Goal: Task Accomplishment & Management: Complete application form

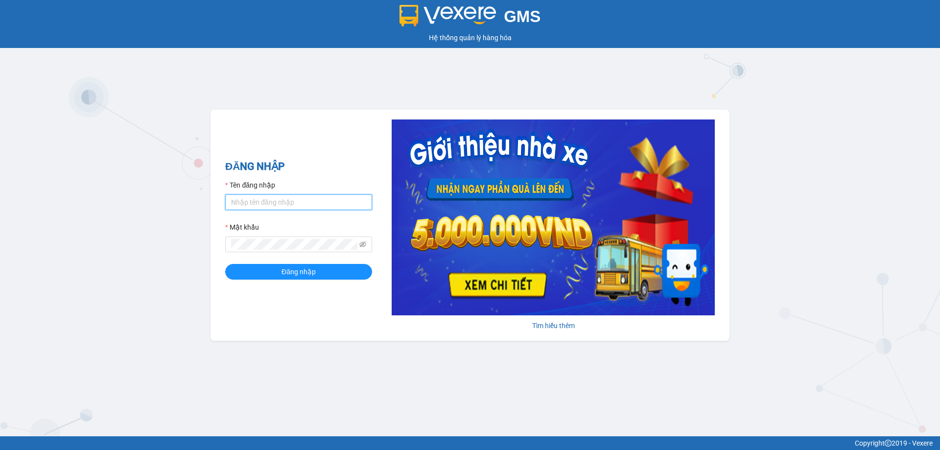
click at [245, 204] on input "Tên đăng nhập" at bounding box center [298, 202] width 147 height 16
type input "vudung.thoidai"
click at [260, 269] on button "Đăng nhập" at bounding box center [298, 272] width 147 height 16
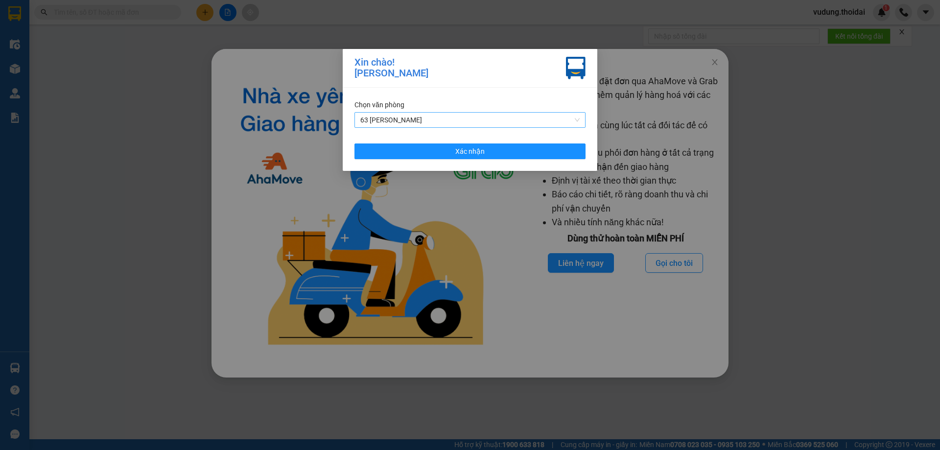
click at [423, 123] on span "63 [PERSON_NAME]" at bounding box center [469, 120] width 219 height 15
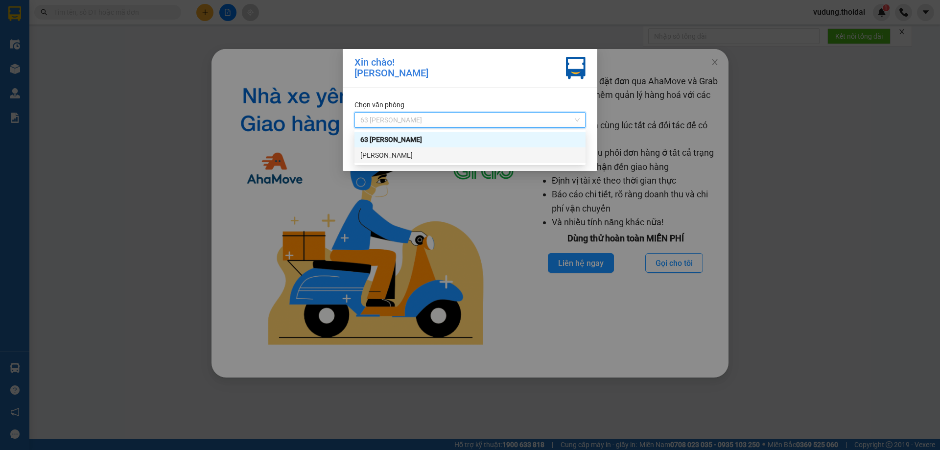
click at [420, 154] on div "[PERSON_NAME]" at bounding box center [469, 155] width 219 height 11
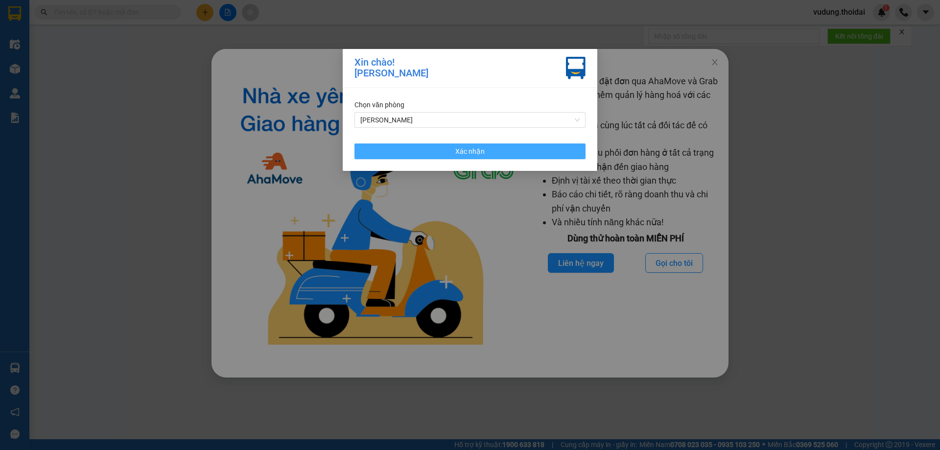
drag, startPoint x: 451, startPoint y: 155, endPoint x: 616, endPoint y: 160, distance: 165.5
click at [451, 154] on button "Xác nhận" at bounding box center [469, 151] width 231 height 16
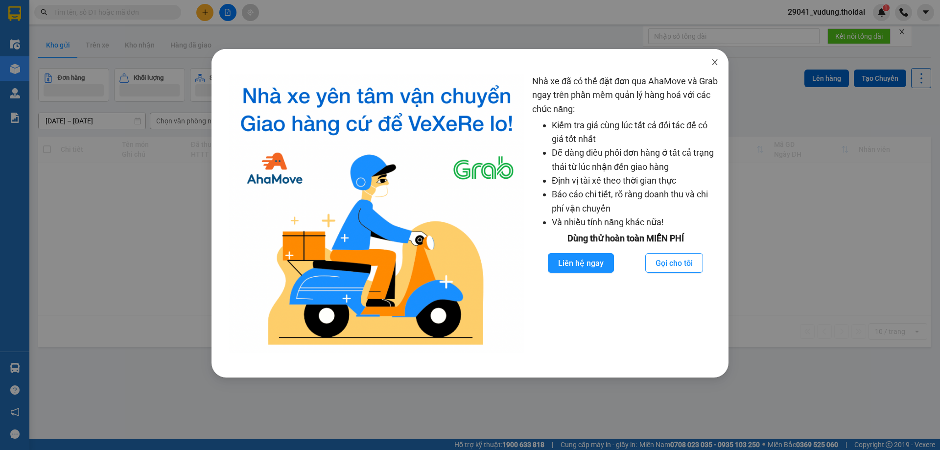
click at [713, 61] on icon "close" at bounding box center [714, 62] width 5 height 6
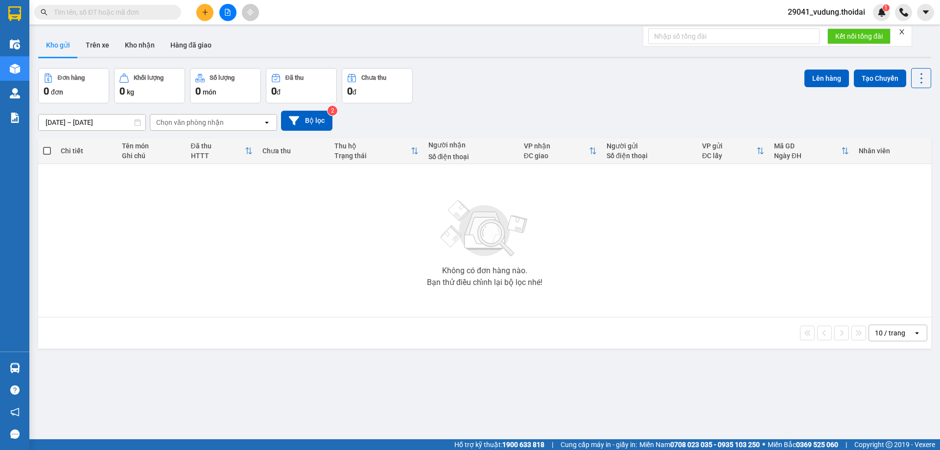
click at [59, 47] on button "Kho gửi" at bounding box center [58, 44] width 40 height 23
click at [92, 48] on button "Trên xe" at bounding box center [97, 44] width 39 height 23
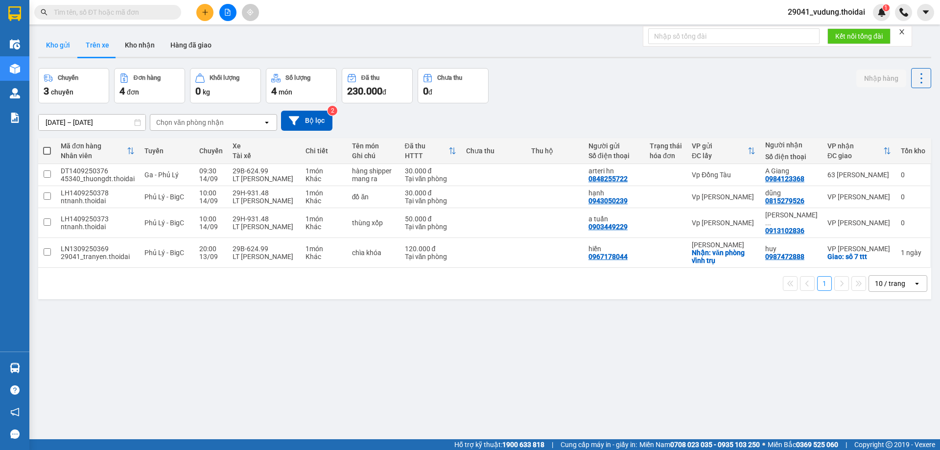
click at [57, 47] on button "Kho gửi" at bounding box center [58, 44] width 40 height 23
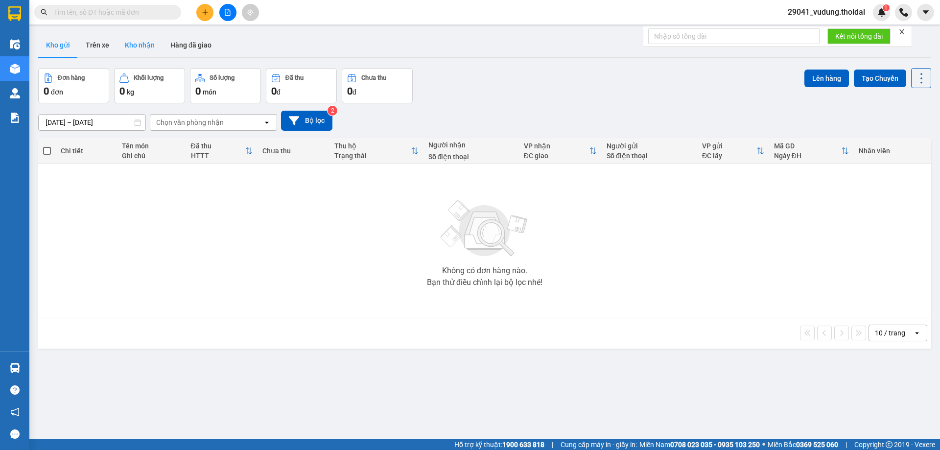
click at [137, 44] on button "Kho nhận" at bounding box center [140, 44] width 46 height 23
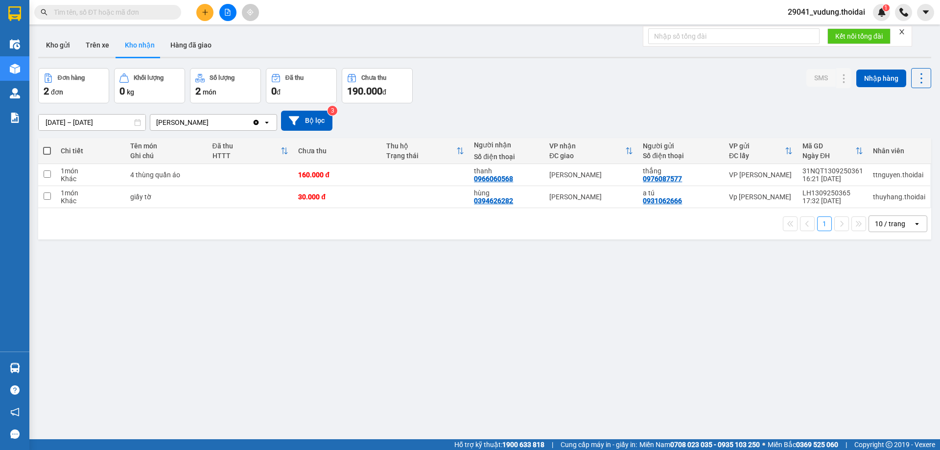
drag, startPoint x: 57, startPoint y: 44, endPoint x: 89, endPoint y: 97, distance: 62.8
click at [56, 43] on button "Kho gửi" at bounding box center [58, 44] width 40 height 23
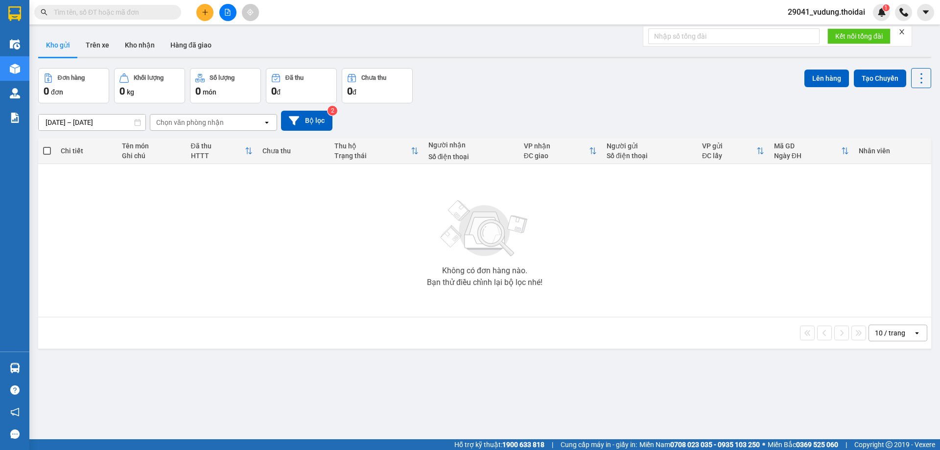
click at [128, 47] on button "Kho nhận" at bounding box center [140, 44] width 46 height 23
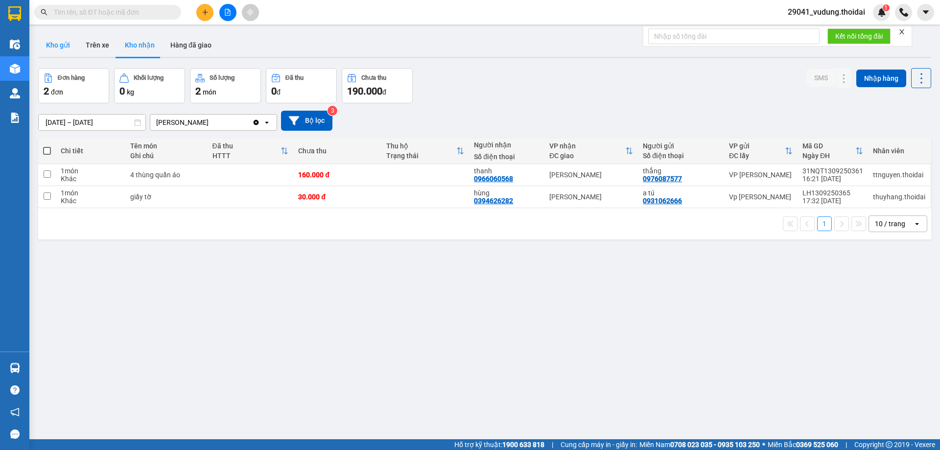
click at [69, 49] on button "Kho gửi" at bounding box center [58, 44] width 40 height 23
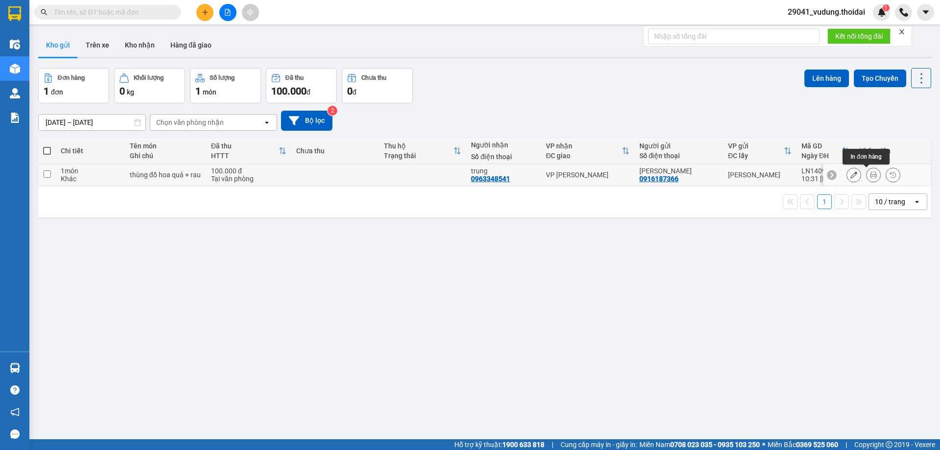
click at [870, 178] on icon at bounding box center [873, 174] width 7 height 7
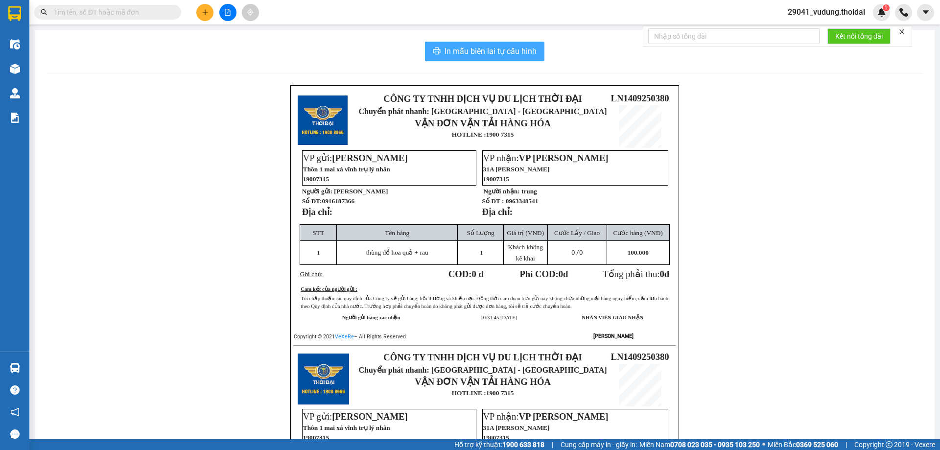
click at [476, 48] on span "In mẫu biên lai tự cấu hình" at bounding box center [490, 51] width 92 height 12
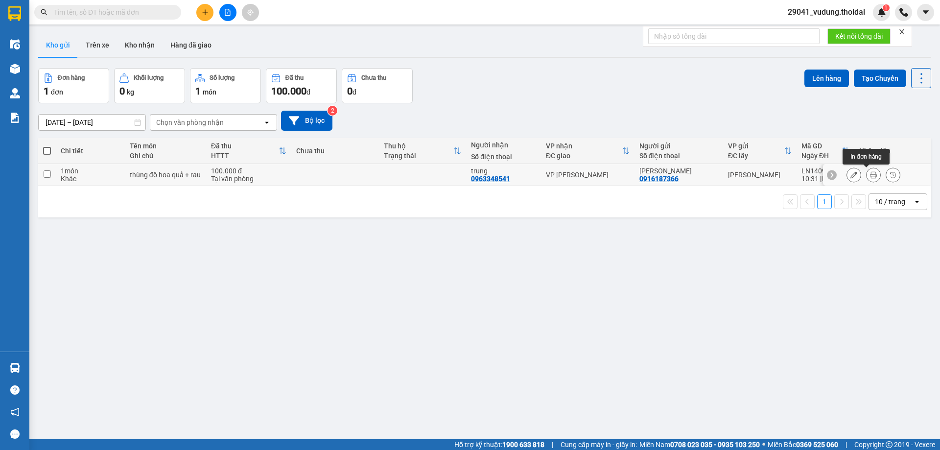
click at [870, 176] on icon at bounding box center [873, 174] width 7 height 7
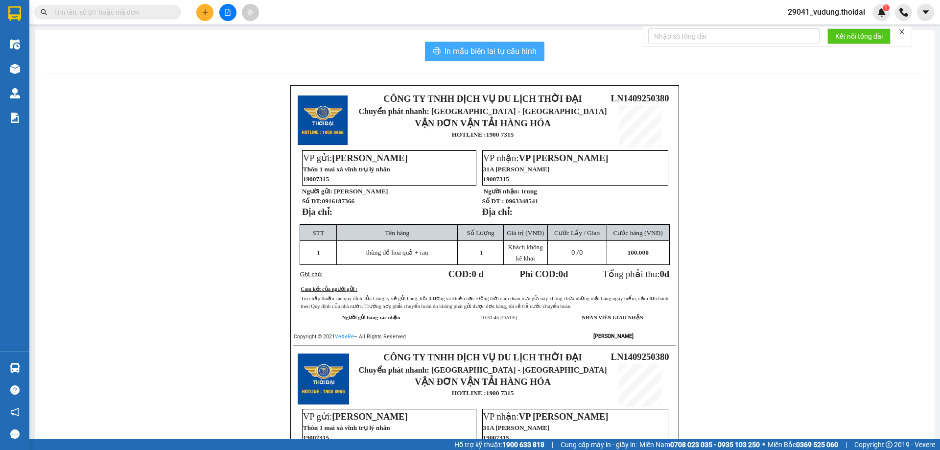
click at [497, 50] on span "In mẫu biên lai tự cấu hình" at bounding box center [490, 51] width 92 height 12
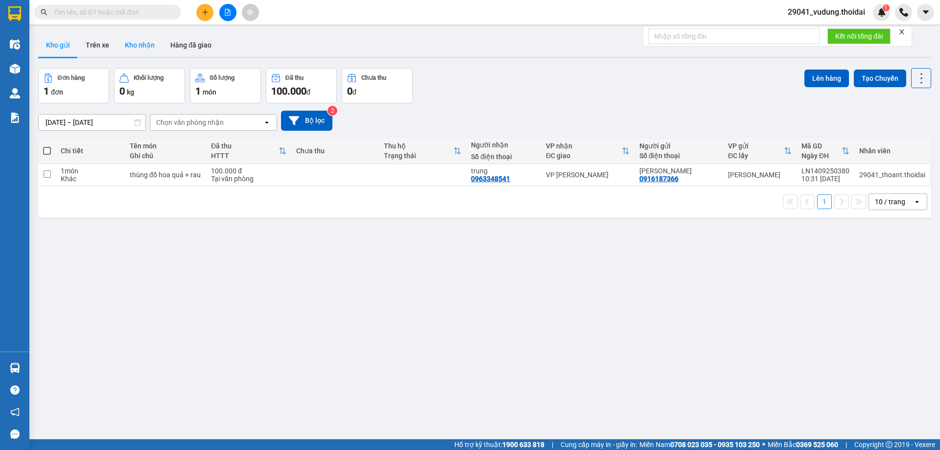
click at [127, 40] on button "Kho nhận" at bounding box center [140, 44] width 46 height 23
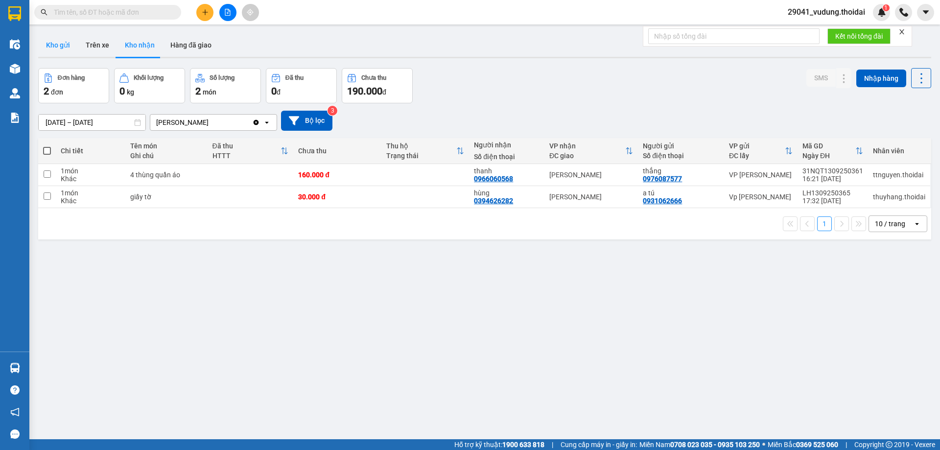
click at [58, 43] on button "Kho gửi" at bounding box center [58, 44] width 40 height 23
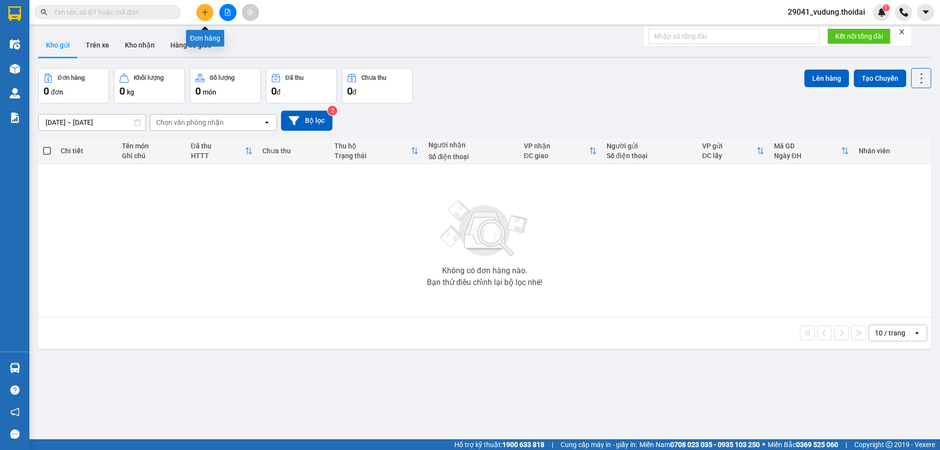
click at [208, 17] on button at bounding box center [204, 12] width 17 height 17
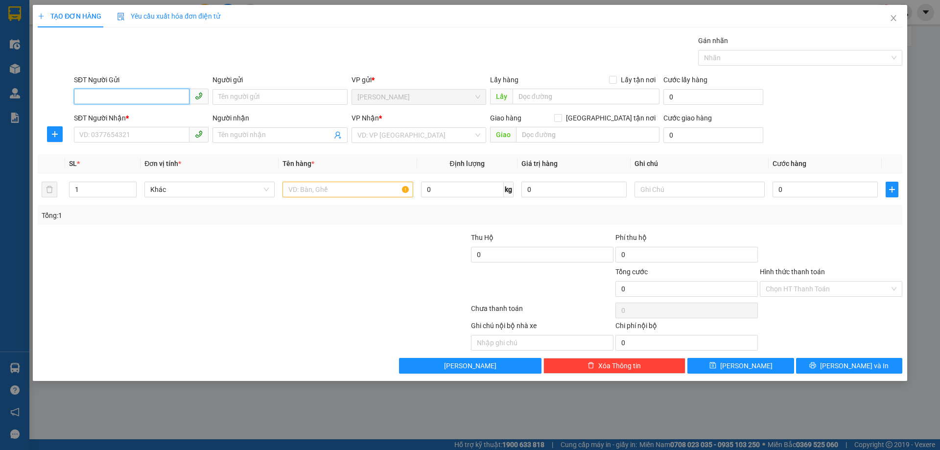
click at [148, 103] on input "SĐT Người Gửi" at bounding box center [131, 97] width 115 height 16
type input "0936628766"
click at [224, 94] on input "Người gửi" at bounding box center [279, 97] width 135 height 16
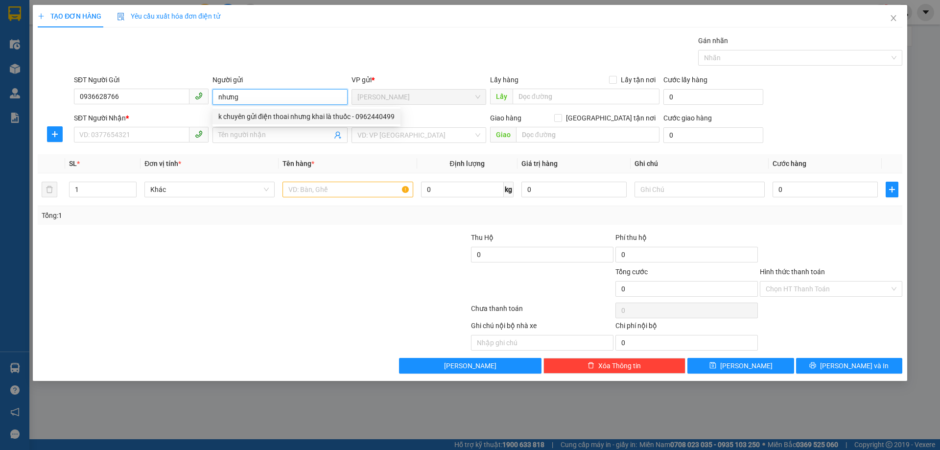
click at [246, 98] on input "nhưng" at bounding box center [279, 97] width 135 height 16
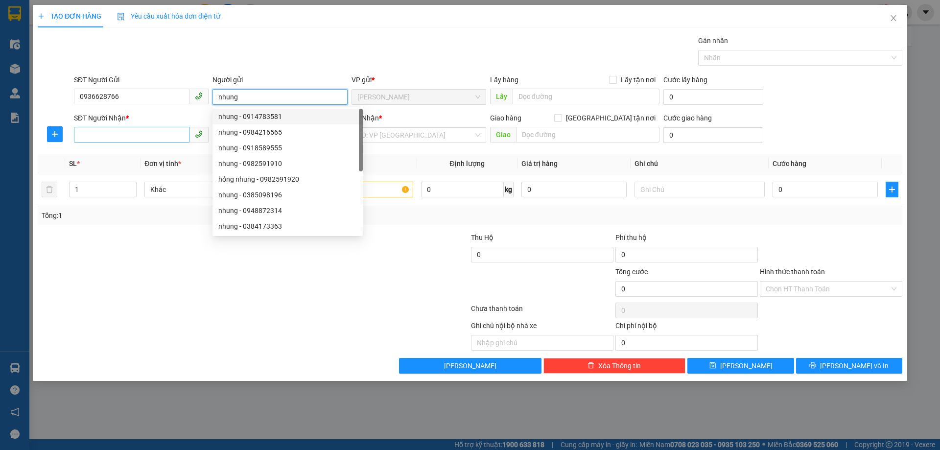
type input "nhung"
click at [111, 137] on input "SĐT Người Nhận *" at bounding box center [131, 135] width 115 height 16
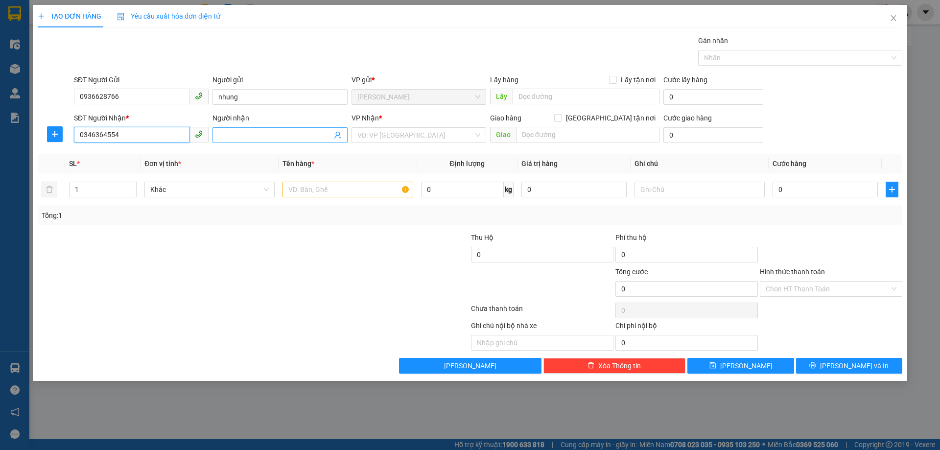
type input "0346364554"
click at [246, 136] on input "Người nhận" at bounding box center [274, 135] width 113 height 11
type input "tiến 0917130058"
click at [389, 130] on input "search" at bounding box center [415, 135] width 116 height 15
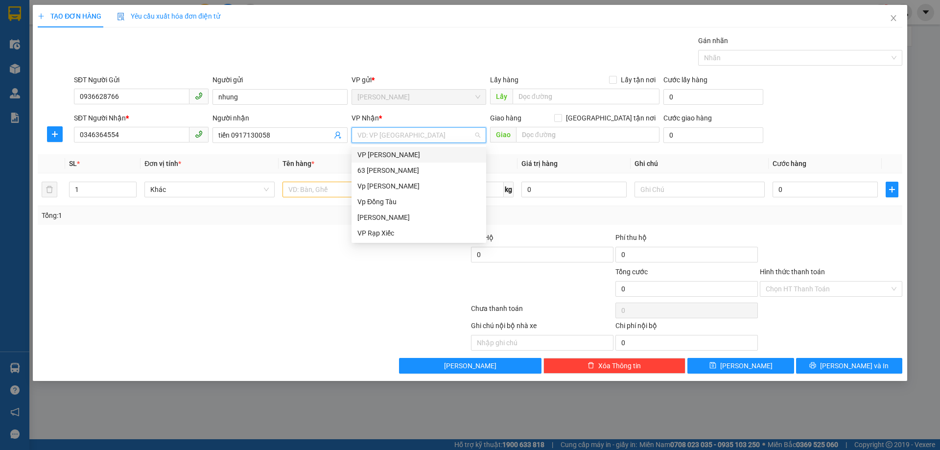
click at [413, 158] on div "VP [PERSON_NAME]" at bounding box center [418, 154] width 123 height 11
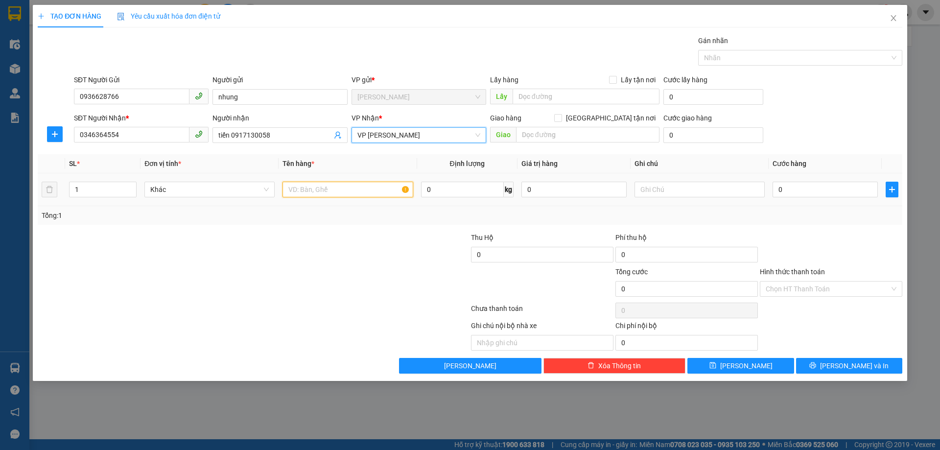
click at [340, 196] on input "text" at bounding box center [347, 190] width 130 height 16
type input "bột làm kem"
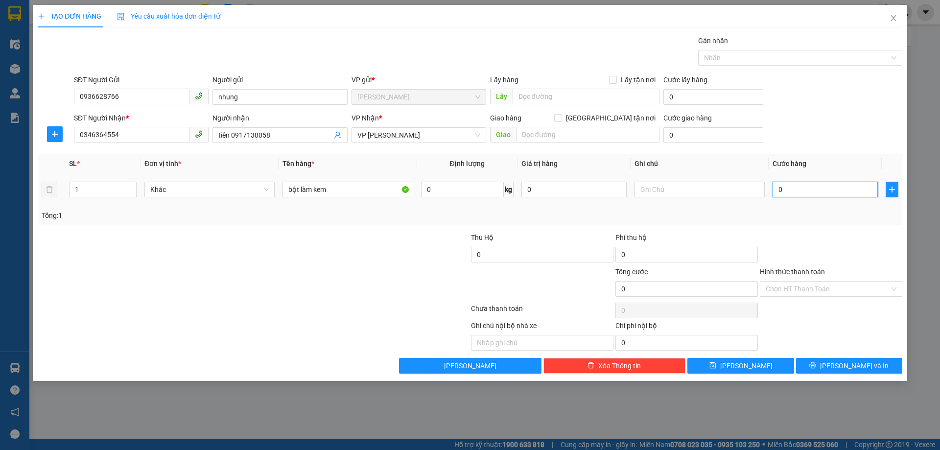
click at [817, 186] on input "0" at bounding box center [824, 190] width 105 height 16
type input "5"
type input "50"
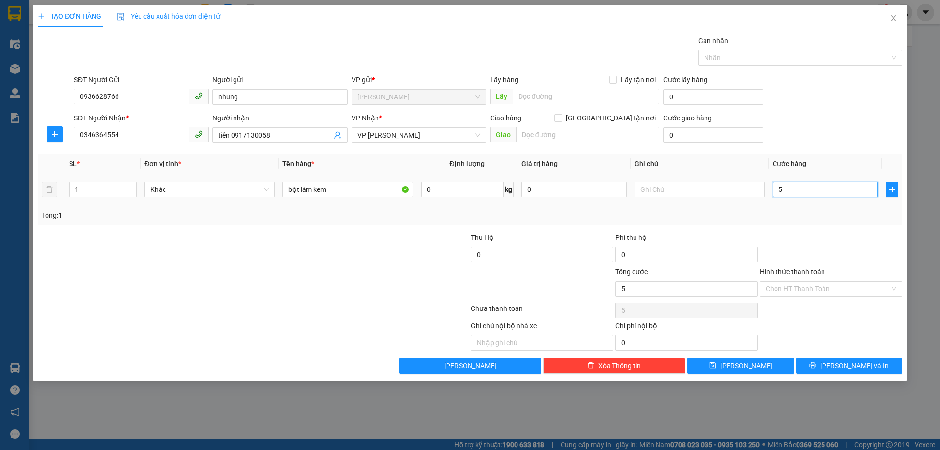
type input "50"
type input "500"
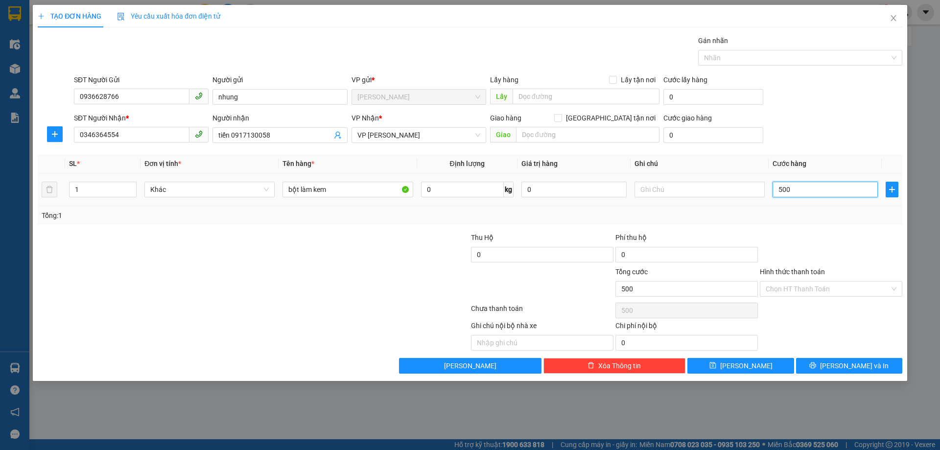
type input "5.000"
type input "50.000"
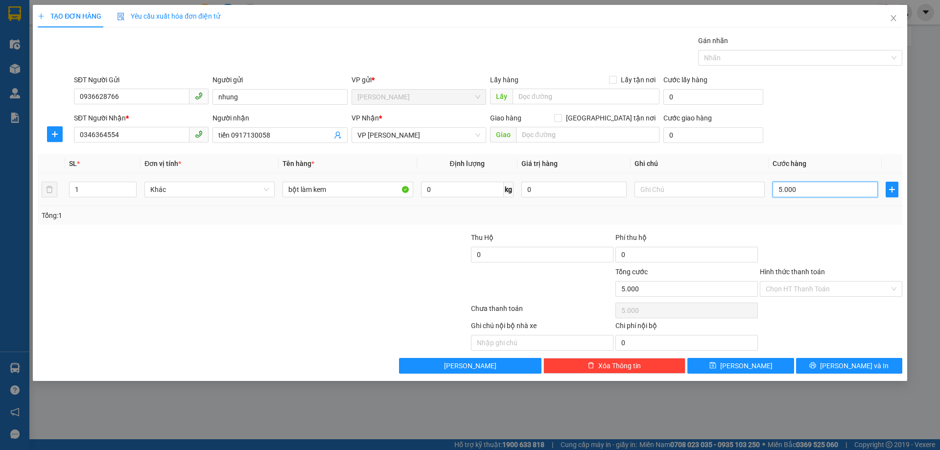
type input "50.000"
type input "5.000"
type input "500"
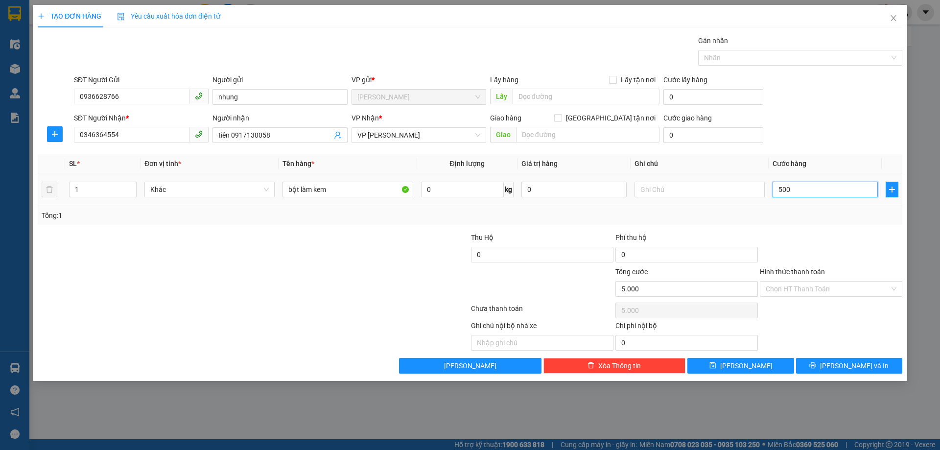
type input "500"
type input "50"
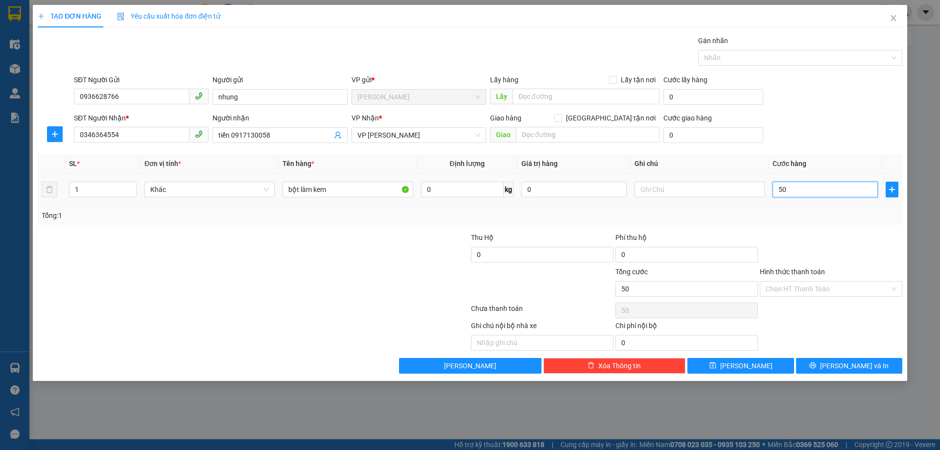
type input "5"
type input "0"
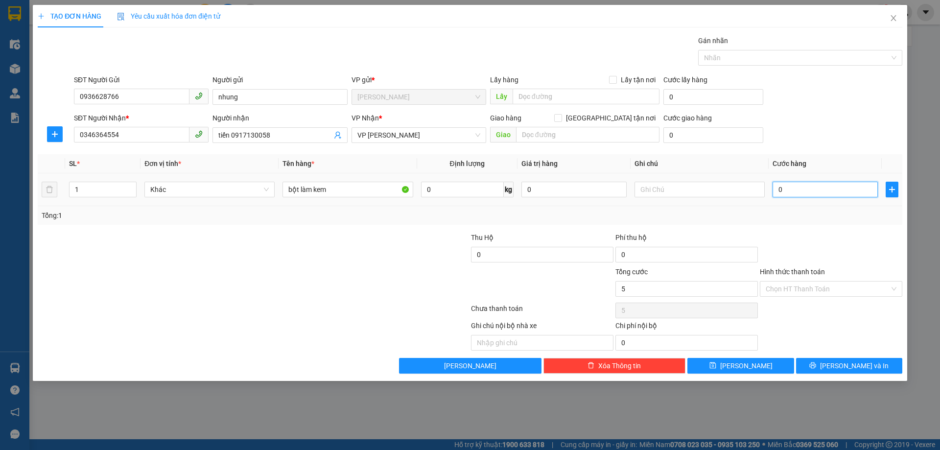
type input "0"
type input "04"
type input "4"
type input "040"
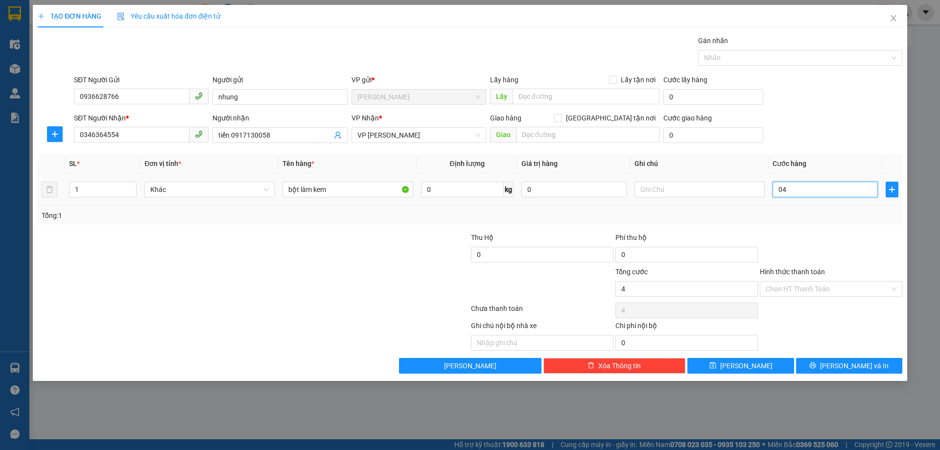
type input "40"
type input "0.400"
type input "400"
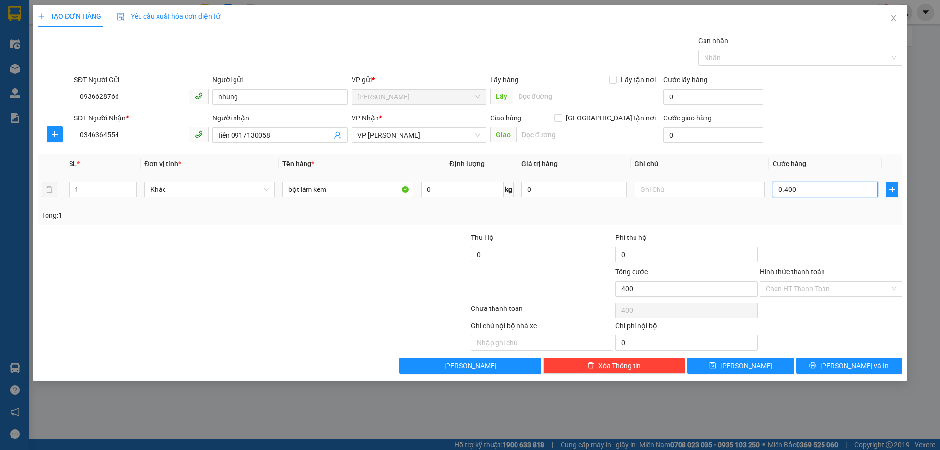
type input "04.000"
type input "4.000"
type input "040.000"
type input "40.000"
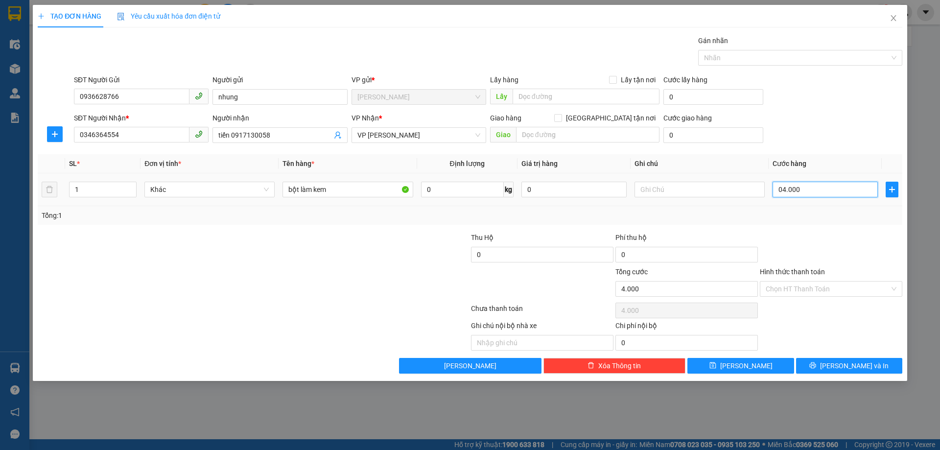
type input "40.000"
click at [820, 192] on input "040.000" at bounding box center [824, 190] width 105 height 16
type input "4"
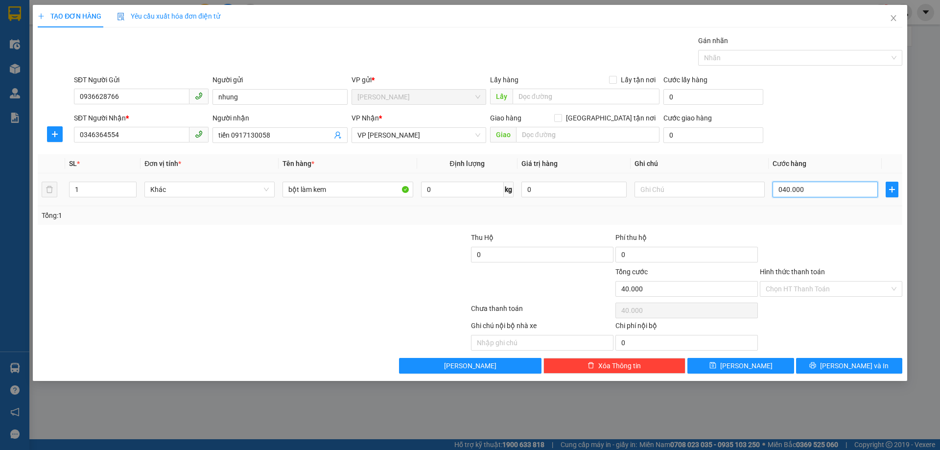
type input "4"
type input "40"
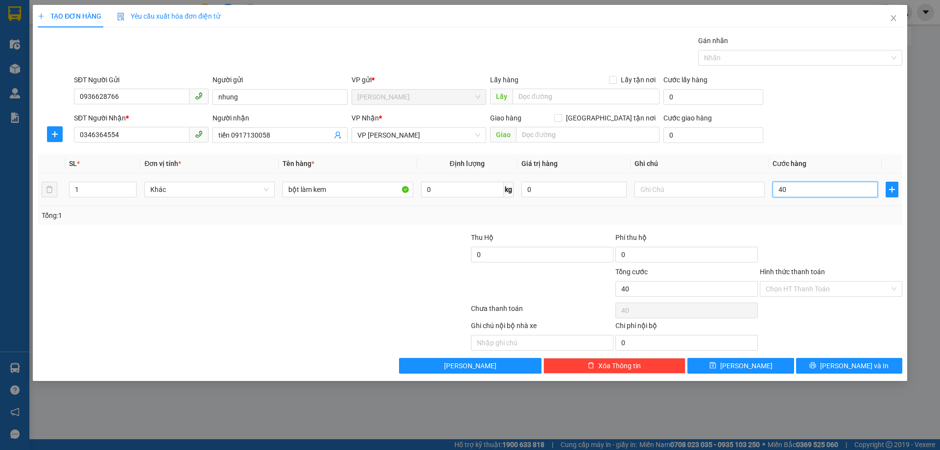
type input "400"
type input "4.000"
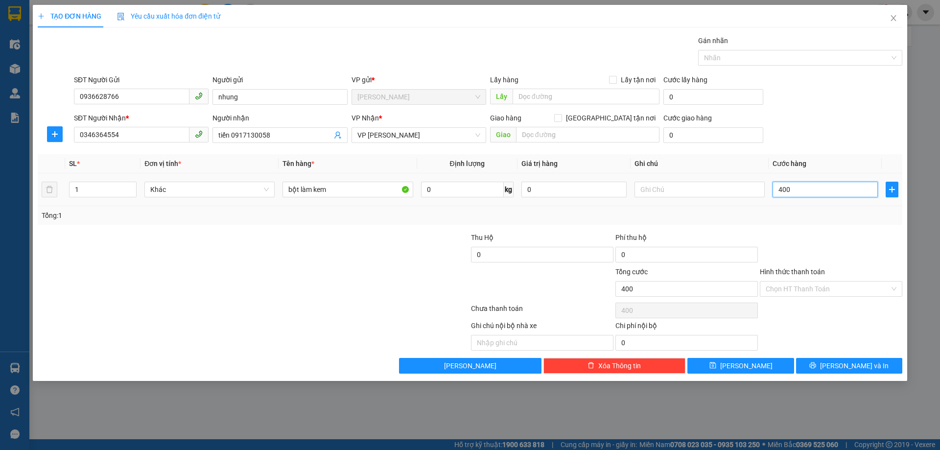
type input "4.000"
type input "40.000"
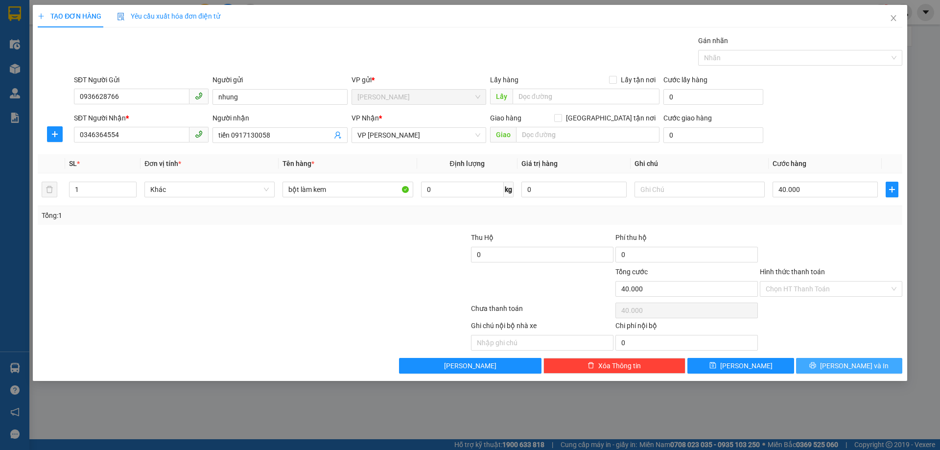
click at [816, 365] on icon "printer" at bounding box center [812, 365] width 7 height 7
